Goal: Find specific page/section: Find specific page/section

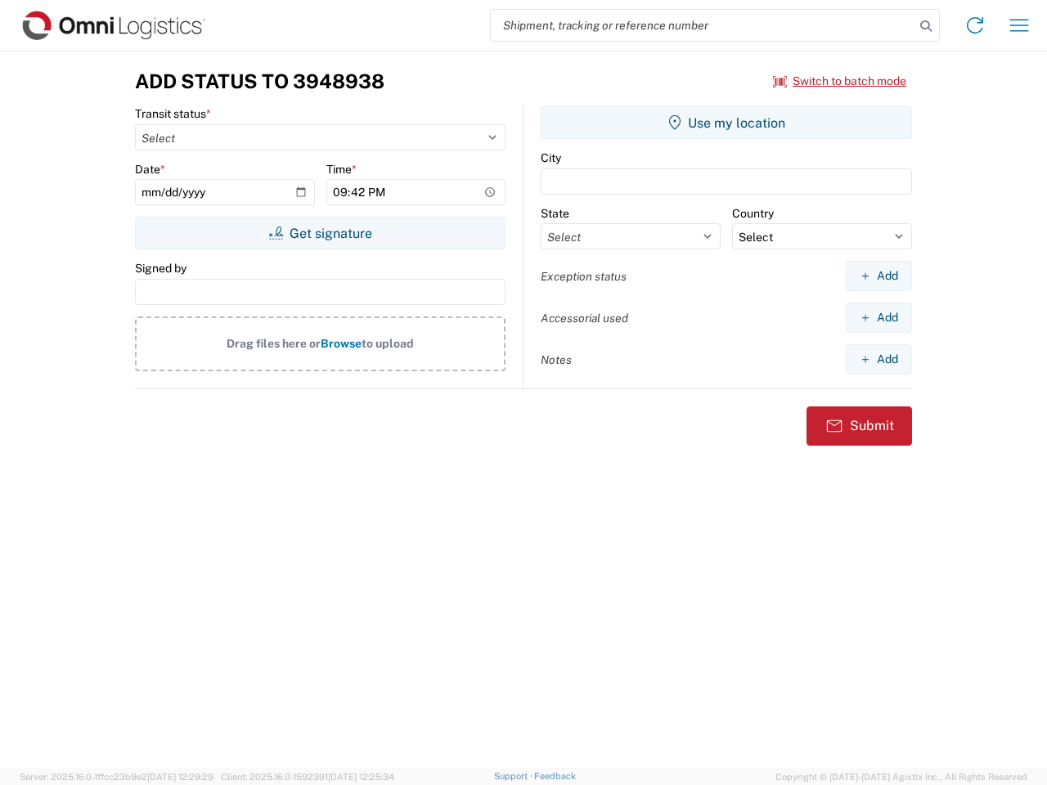
click at [702, 25] on input "search" at bounding box center [703, 25] width 424 height 31
click at [926, 26] on icon at bounding box center [925, 26] width 23 height 23
click at [975, 25] on icon at bounding box center [975, 25] width 26 height 26
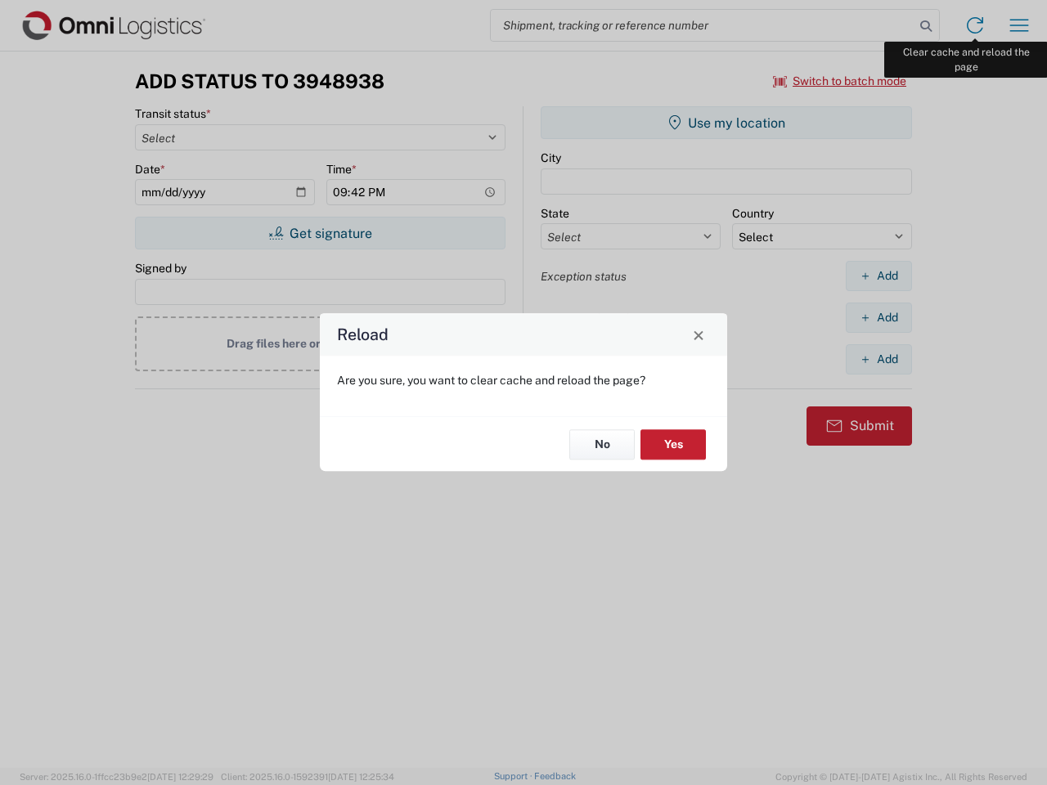
click at [1019, 25] on div "Reload Are you sure, you want to clear cache and reload the page? No Yes" at bounding box center [523, 392] width 1047 height 785
click at [840, 81] on div "Reload Are you sure, you want to clear cache and reload the page? No Yes" at bounding box center [523, 392] width 1047 height 785
click at [320, 233] on div "Reload Are you sure, you want to clear cache and reload the page? No Yes" at bounding box center [523, 392] width 1047 height 785
click at [726, 123] on div "Reload Are you sure, you want to clear cache and reload the page? No Yes" at bounding box center [523, 392] width 1047 height 785
click at [878, 276] on div "Reload Are you sure, you want to clear cache and reload the page? No Yes" at bounding box center [523, 392] width 1047 height 785
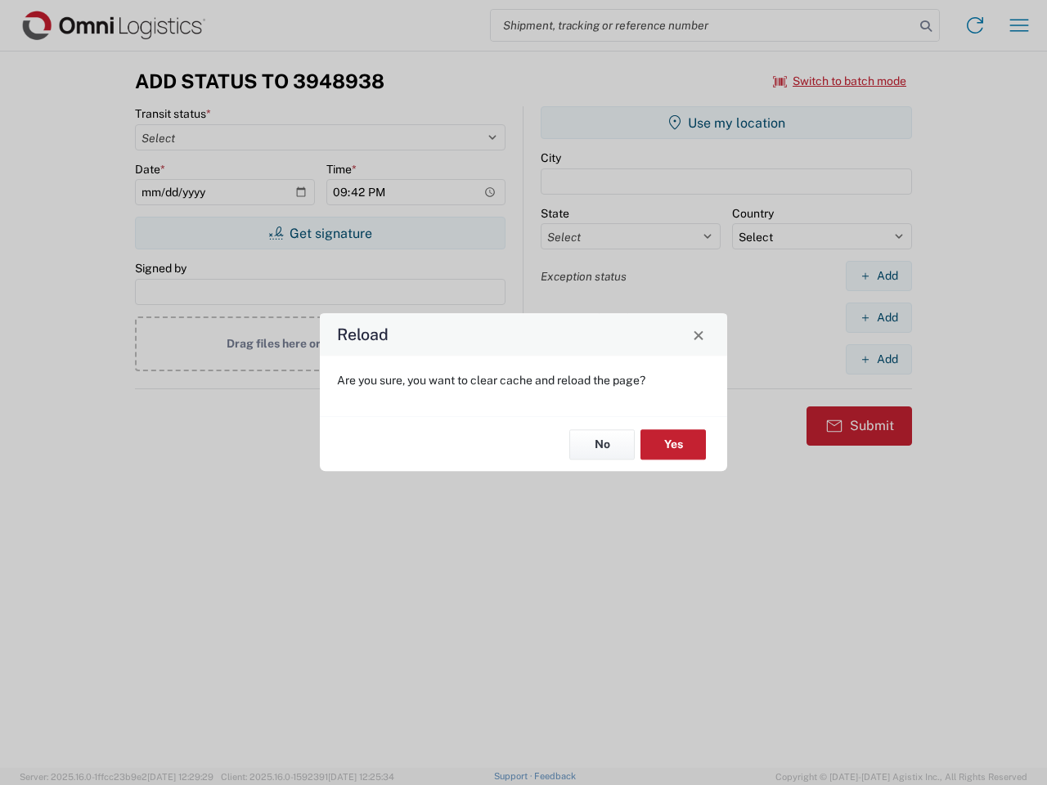
click at [878, 317] on div "Reload Are you sure, you want to clear cache and reload the page? No Yes" at bounding box center [523, 392] width 1047 height 785
click at [878, 359] on div "Reload Are you sure, you want to clear cache and reload the page? No Yes" at bounding box center [523, 392] width 1047 height 785
